Goal: Information Seeking & Learning: Learn about a topic

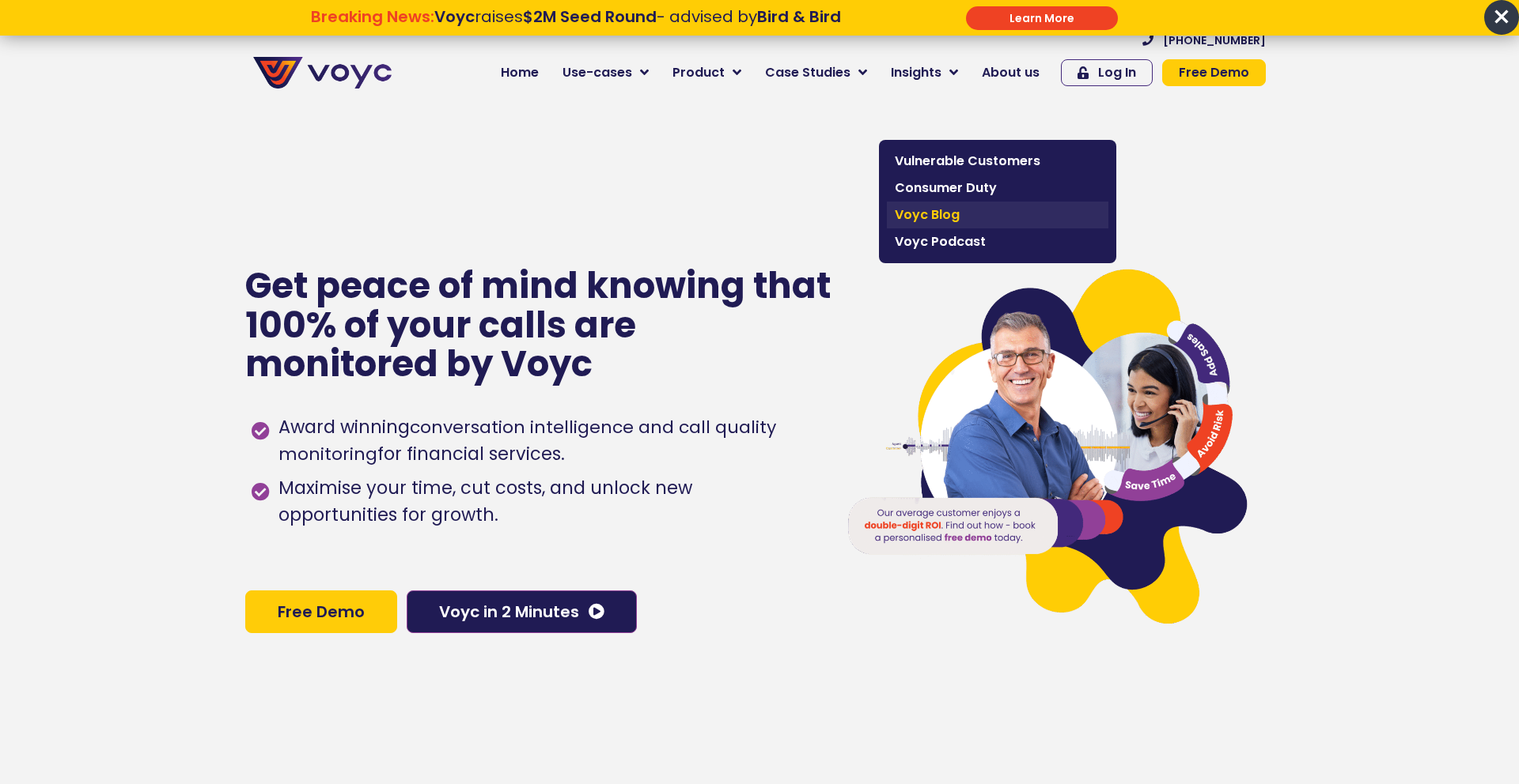
click at [940, 211] on span "Voyc Blog" at bounding box center [997, 215] width 205 height 19
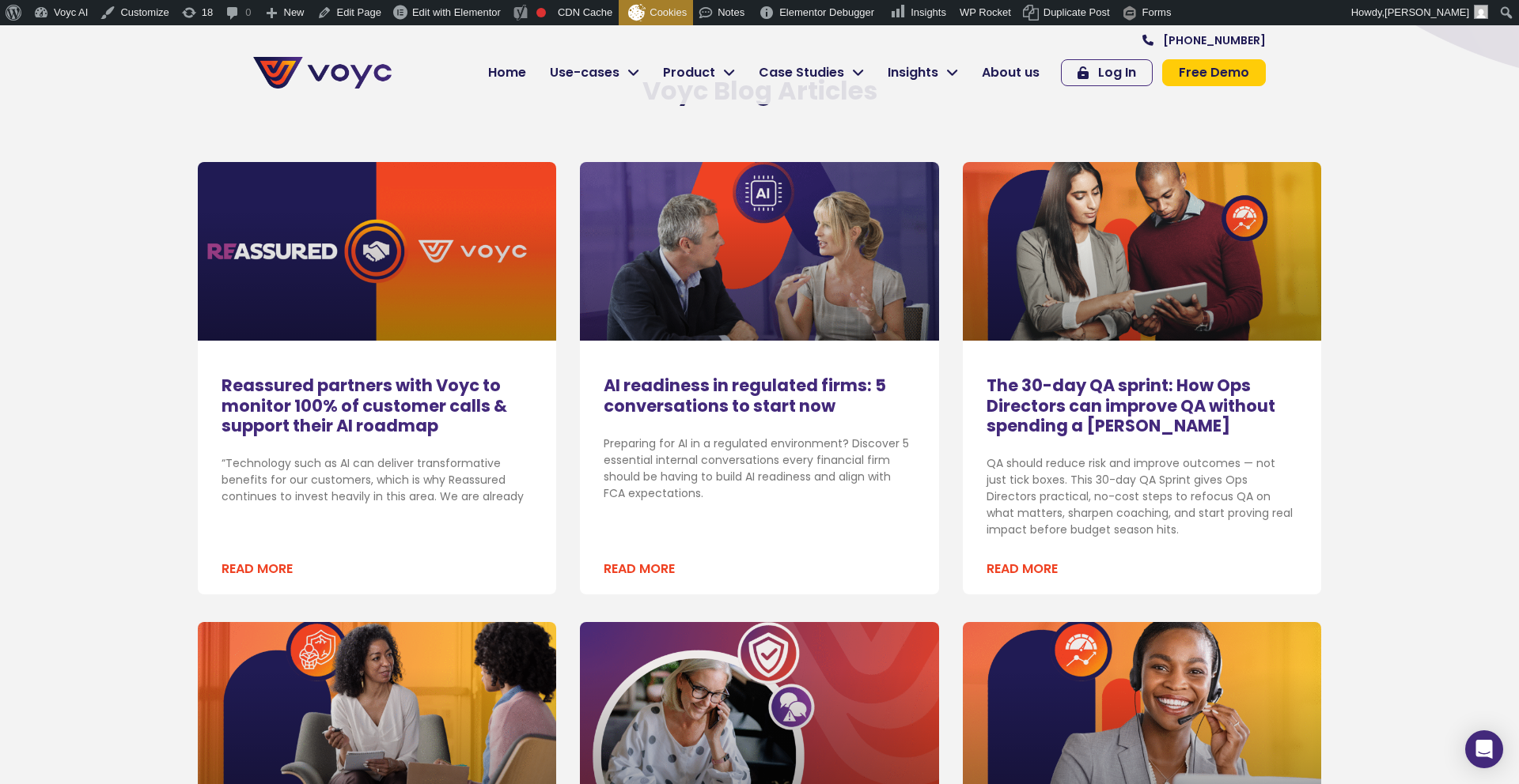
scroll to position [518, 0]
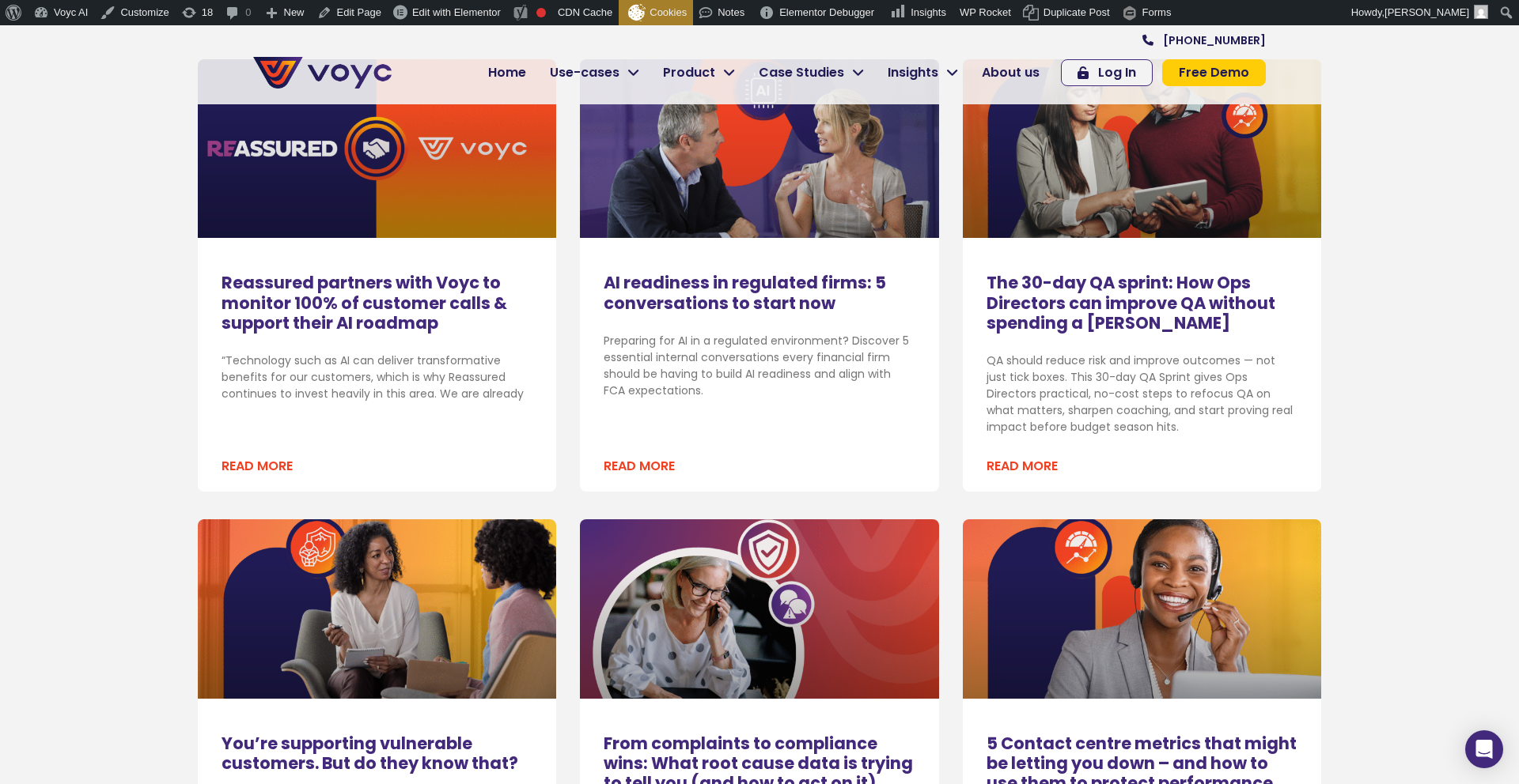
click at [637, 465] on link "Read More" at bounding box center [639, 467] width 71 height 19
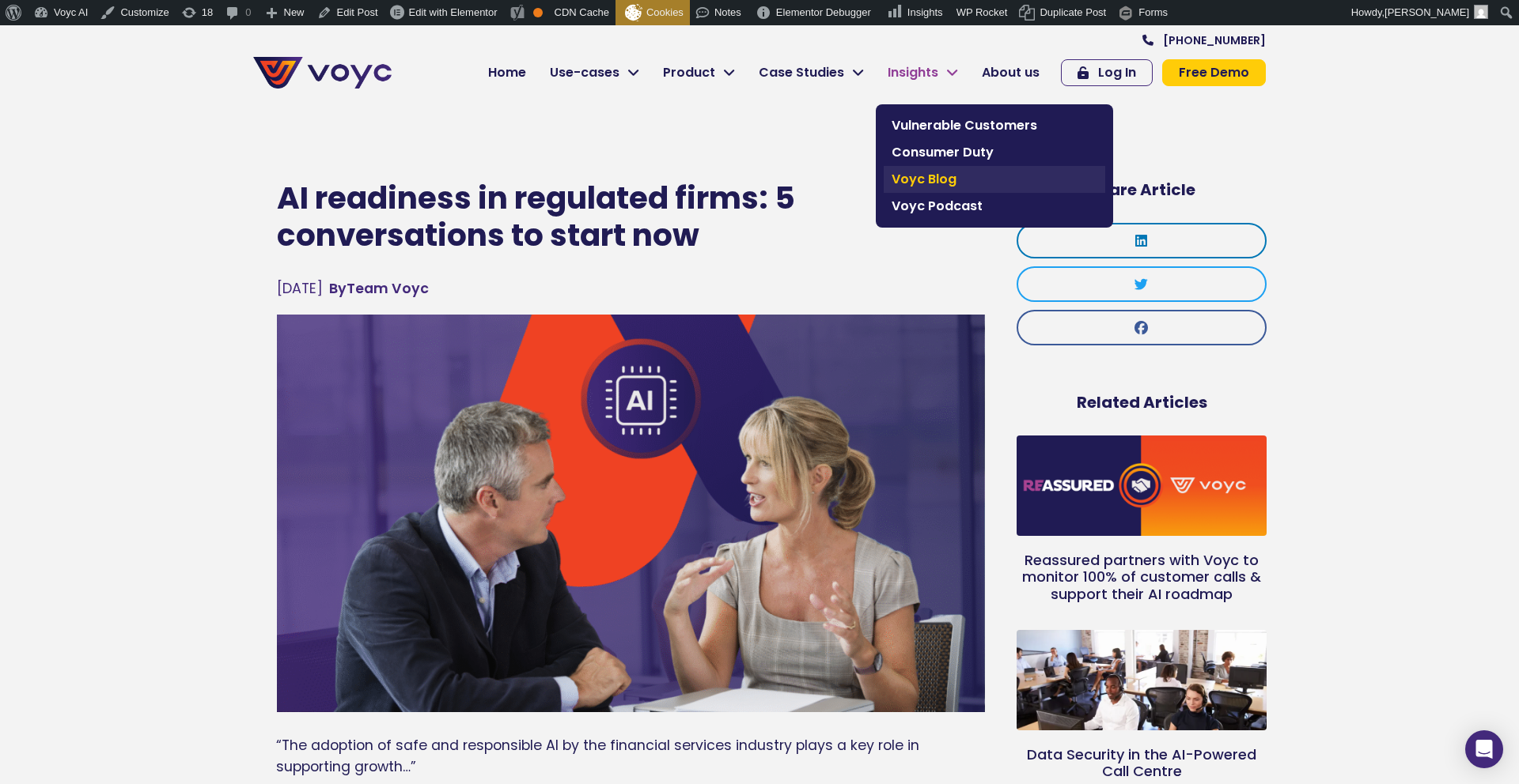
click at [912, 187] on span "Voyc Blog" at bounding box center [994, 179] width 205 height 19
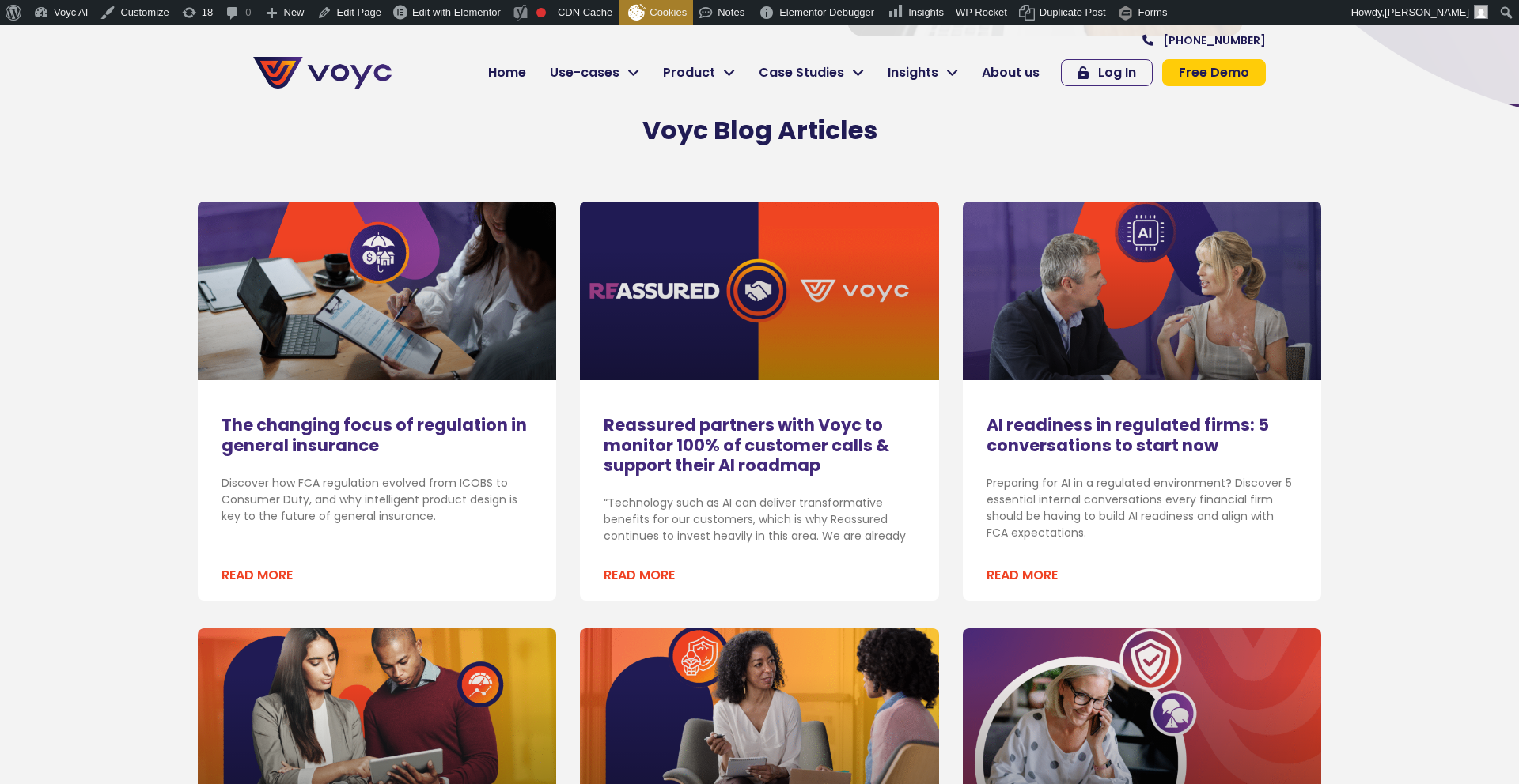
scroll to position [386, 0]
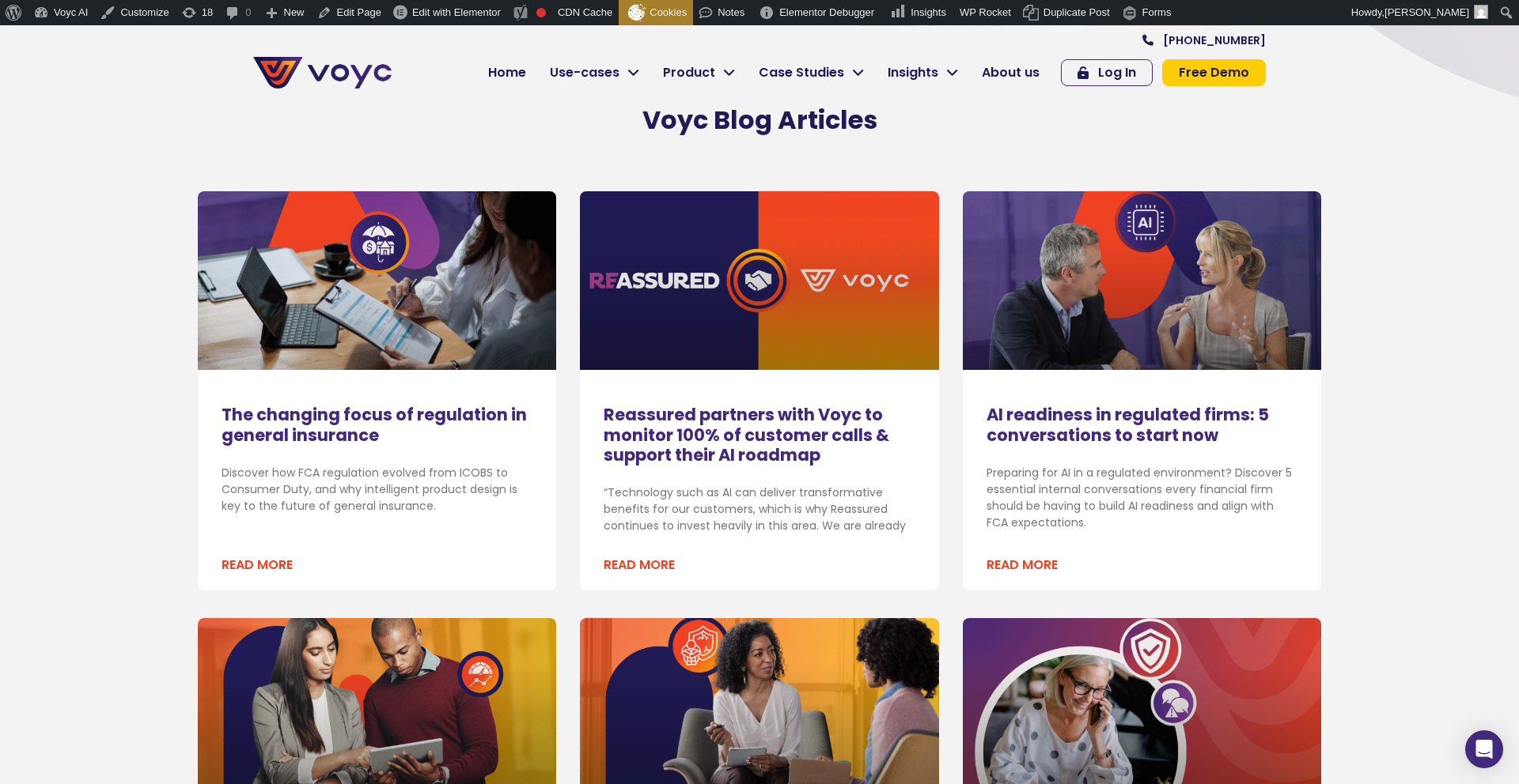
click at [273, 423] on link "The changing focus of regulation in general insurance" at bounding box center [374, 424] width 305 height 43
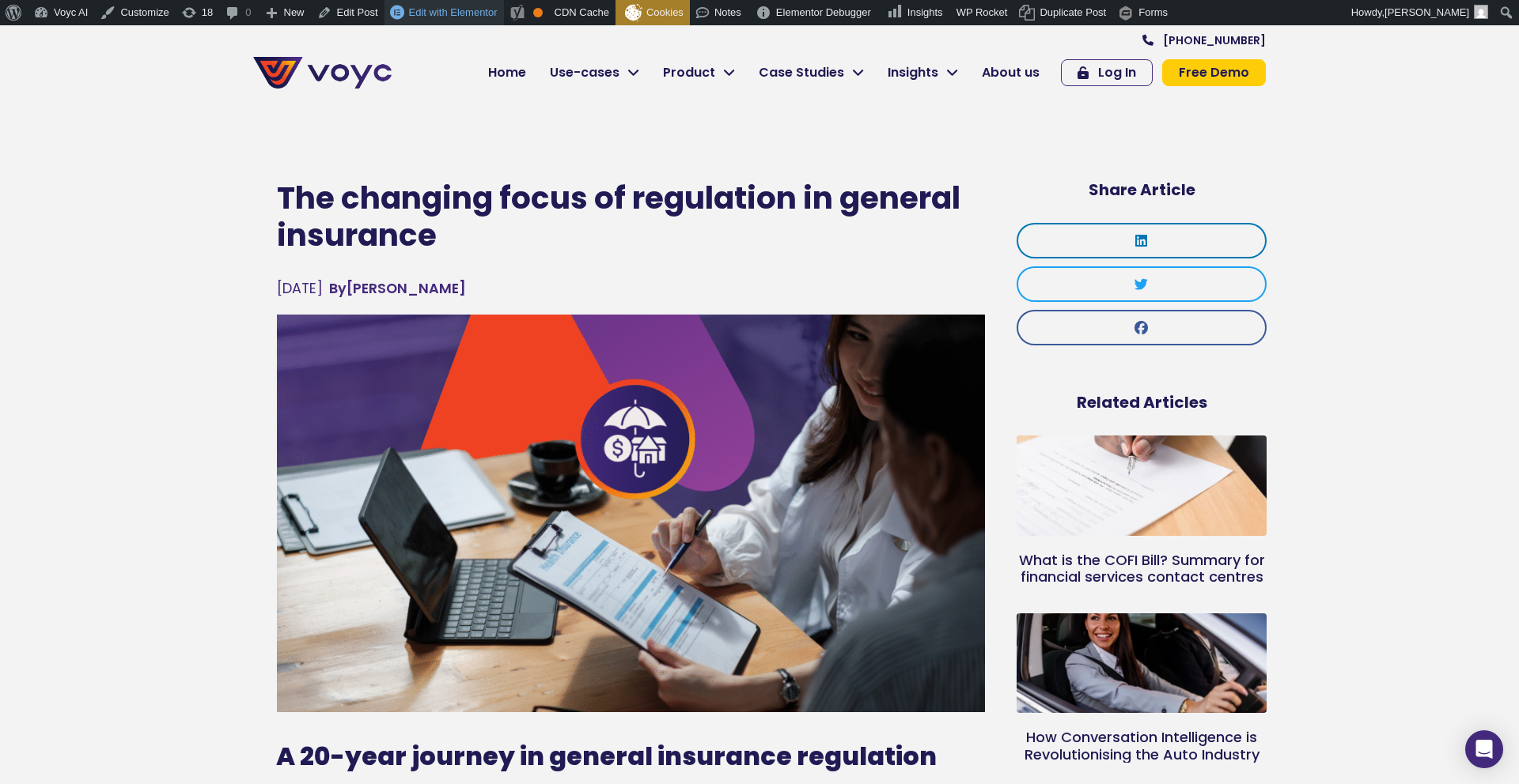
click at [451, 7] on span "Edit with Elementor" at bounding box center [453, 12] width 89 height 12
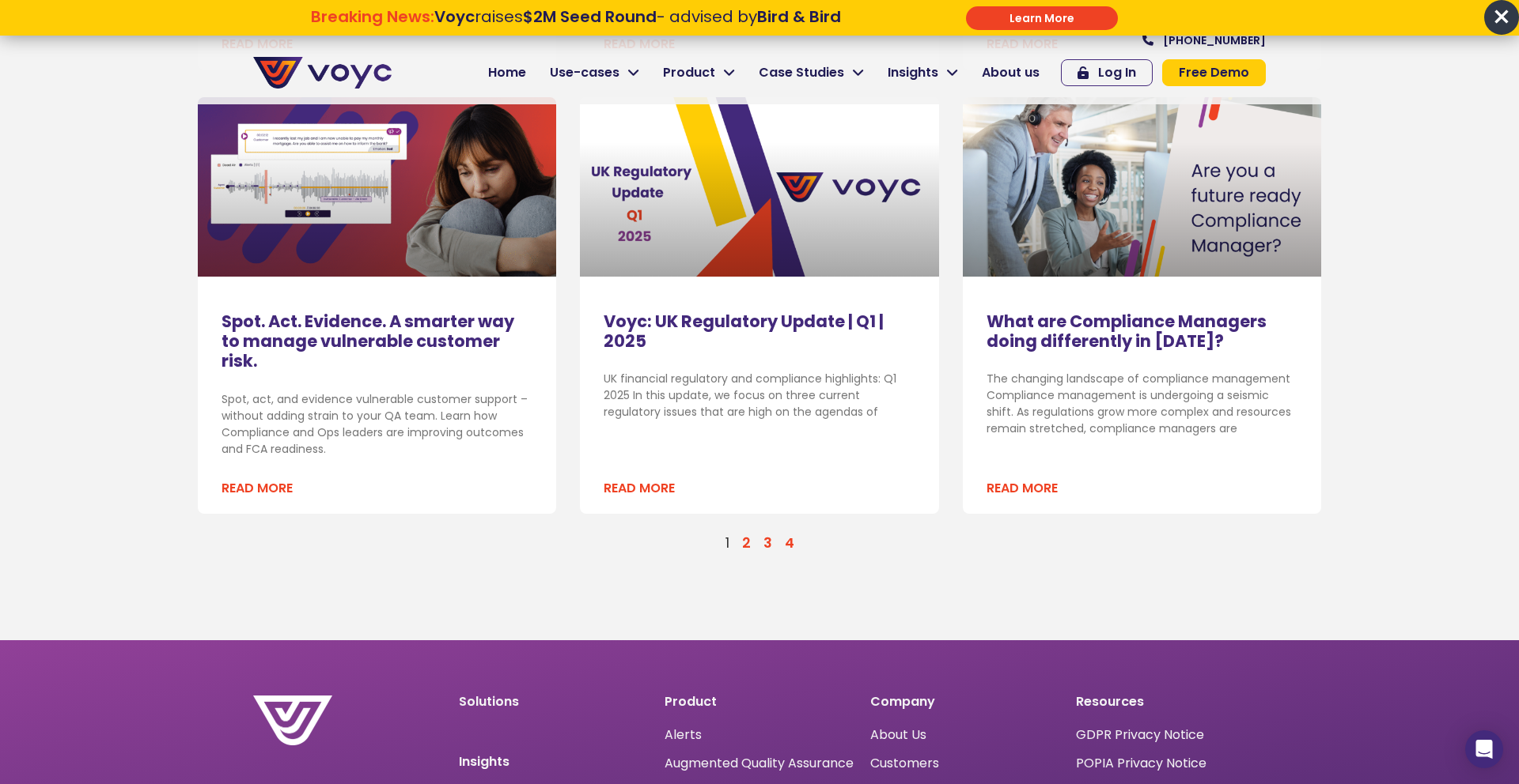
scroll to position [1861, 0]
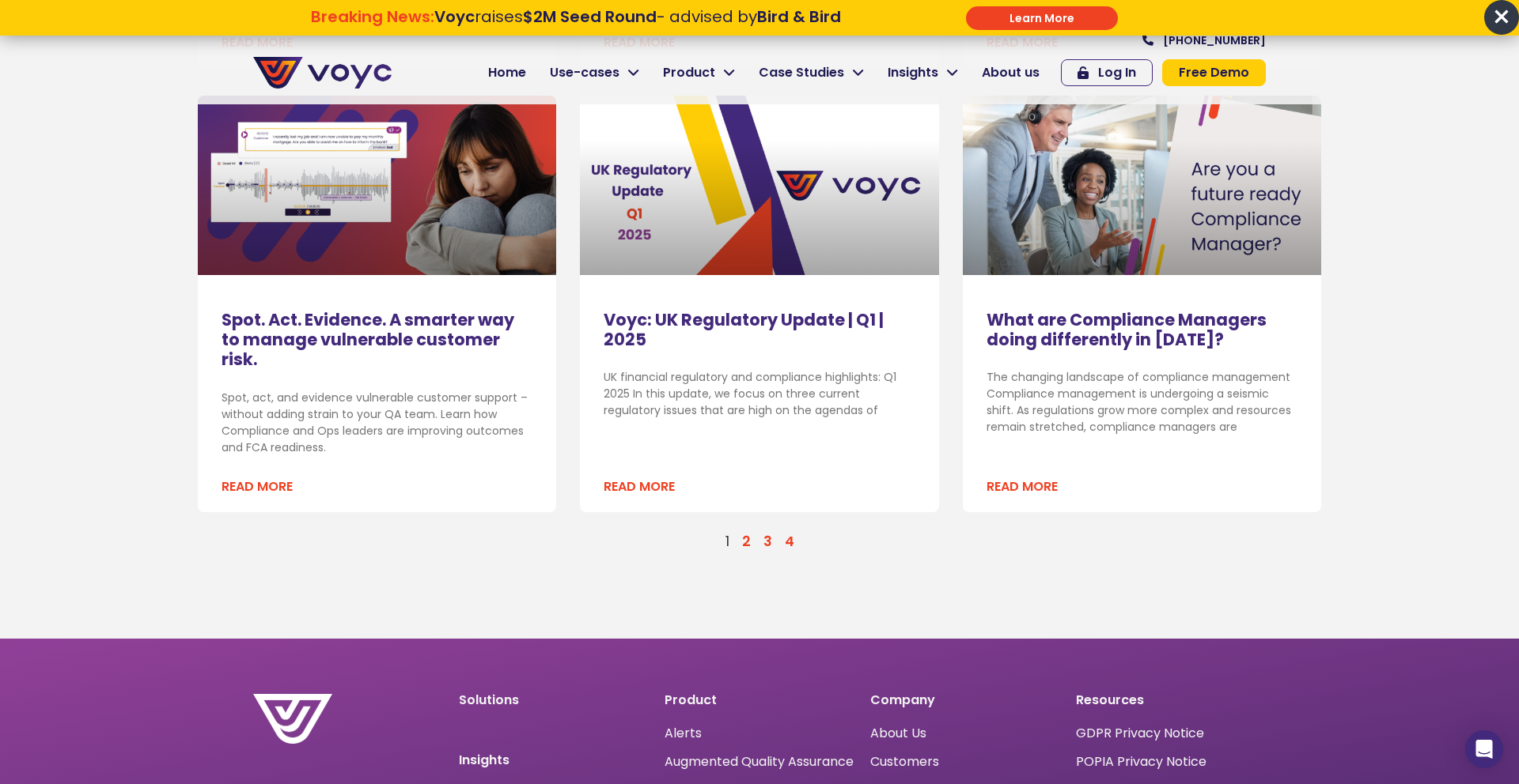
click at [747, 540] on link "Page 2" at bounding box center [746, 542] width 9 height 19
